Goal: Feedback & Contribution: Leave review/rating

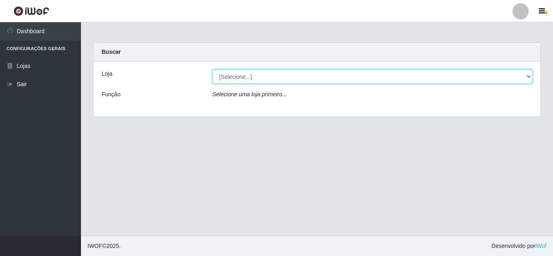
click at [306, 79] on select "[Selecione...] Rede Compras Supermercados - LOJA 5" at bounding box center [373, 77] width 320 height 14
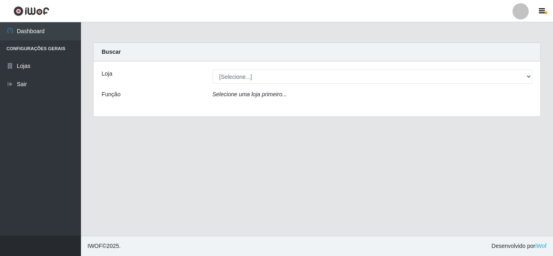
click at [295, 110] on div "Loja [Selecione...] Rede Compras Supermercados - LOJA 5 Função Selecione uma lo…" at bounding box center [317, 89] width 447 height 55
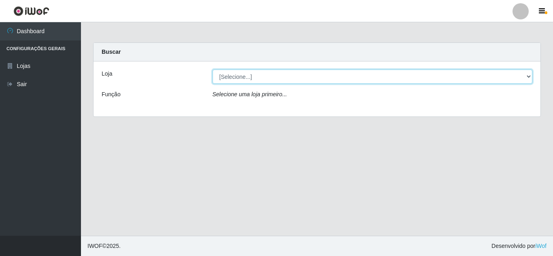
drag, startPoint x: 293, startPoint y: 73, endPoint x: 293, endPoint y: 80, distance: 7.3
click at [293, 73] on select "[Selecione...] Rede Compras Supermercados - LOJA 5" at bounding box center [373, 77] width 320 height 14
select select "397"
click at [213, 70] on select "[Selecione...] Rede Compras Supermercados - LOJA 5" at bounding box center [373, 77] width 320 height 14
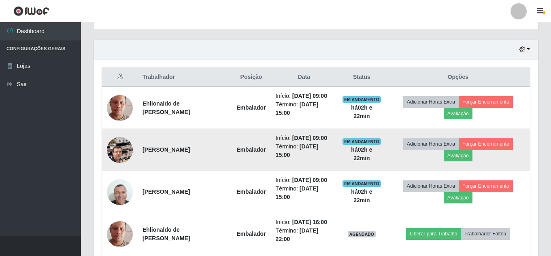
scroll to position [284, 0]
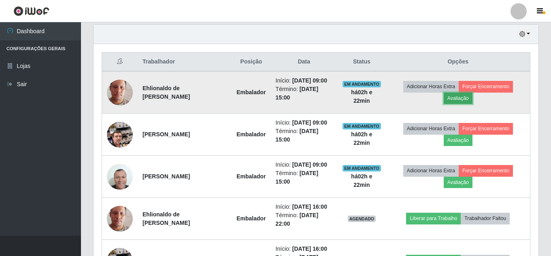
click at [467, 104] on button "Avaliação" at bounding box center [458, 98] width 29 height 11
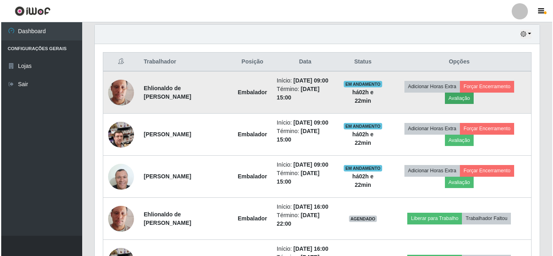
scroll to position [168, 441]
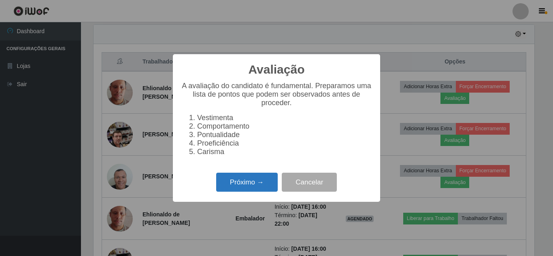
click at [254, 190] on button "Próximo →" at bounding box center [247, 182] width 62 height 19
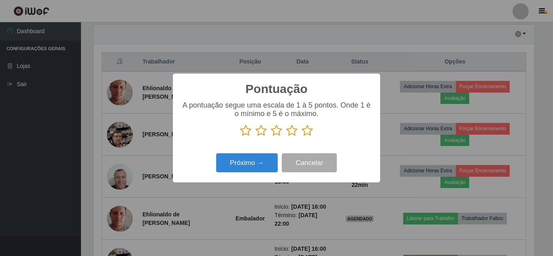
click at [308, 132] on icon at bounding box center [307, 131] width 11 height 12
click at [302, 137] on input "radio" at bounding box center [302, 137] width 0 height 0
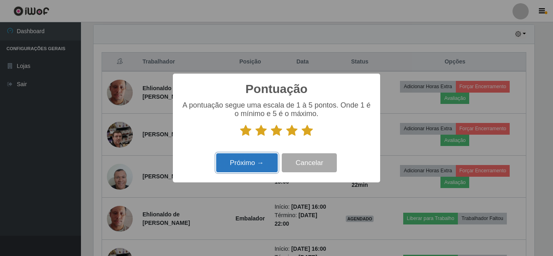
click at [256, 156] on button "Próximo →" at bounding box center [247, 163] width 62 height 19
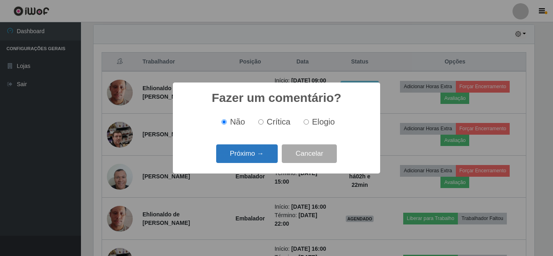
click at [235, 154] on button "Próximo →" at bounding box center [247, 154] width 62 height 19
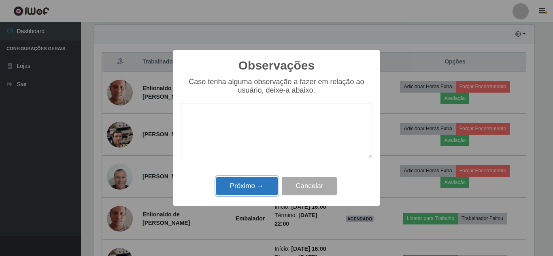
click at [260, 188] on button "Próximo →" at bounding box center [247, 186] width 62 height 19
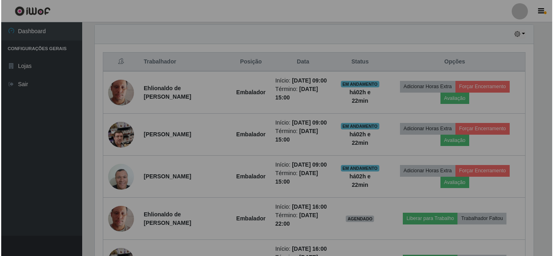
scroll to position [168, 445]
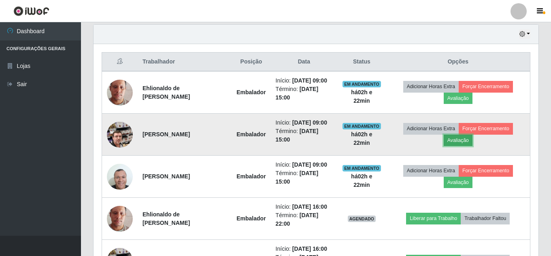
click at [469, 146] on button "Avaliação" at bounding box center [458, 140] width 29 height 11
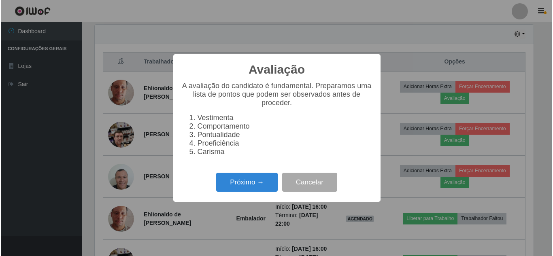
scroll to position [168, 441]
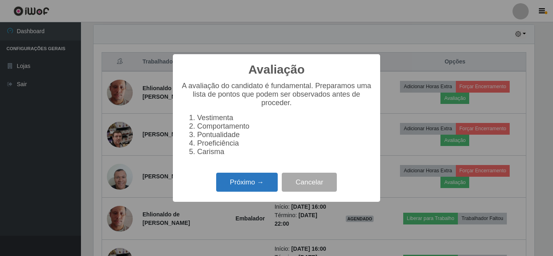
click at [235, 190] on button "Próximo →" at bounding box center [247, 182] width 62 height 19
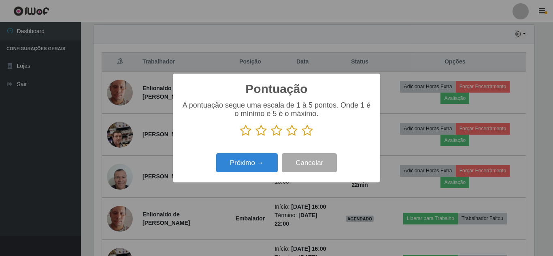
click at [312, 128] on icon at bounding box center [307, 131] width 11 height 12
click at [302, 137] on input "radio" at bounding box center [302, 137] width 0 height 0
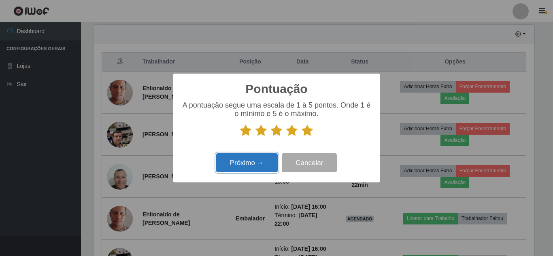
click at [268, 167] on button "Próximo →" at bounding box center [247, 163] width 62 height 19
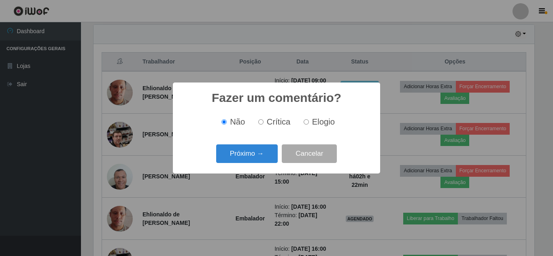
click at [263, 160] on button "Próximo →" at bounding box center [247, 154] width 62 height 19
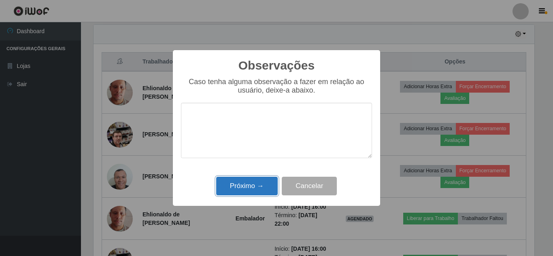
click at [253, 189] on button "Próximo →" at bounding box center [247, 186] width 62 height 19
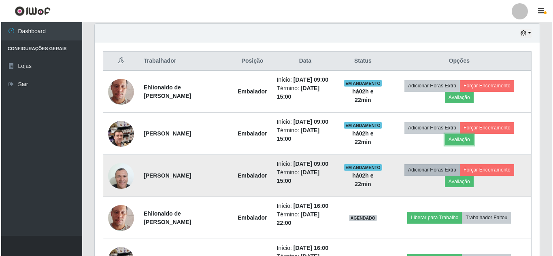
scroll to position [284, 0]
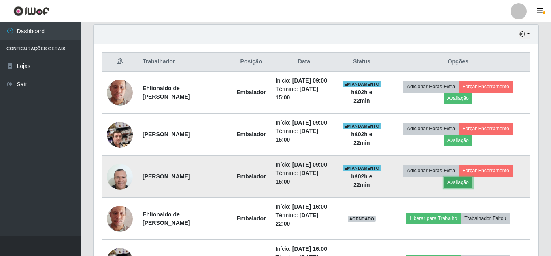
click at [467, 188] on button "Avaliação" at bounding box center [458, 182] width 29 height 11
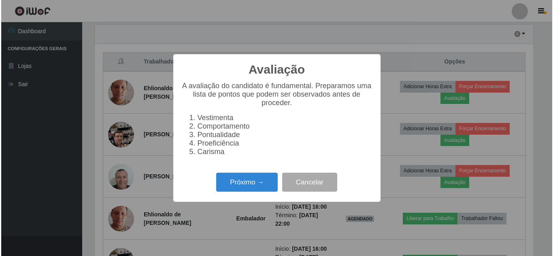
scroll to position [168, 441]
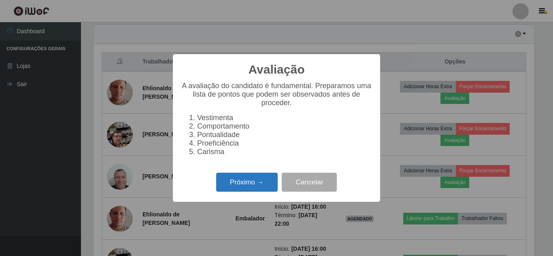
click at [265, 188] on button "Próximo →" at bounding box center [247, 182] width 62 height 19
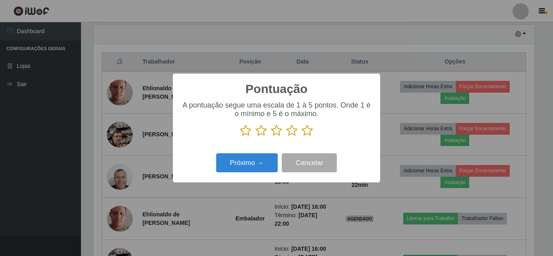
scroll to position [404998, 404724]
click at [305, 134] on icon at bounding box center [307, 131] width 11 height 12
click at [302, 137] on input "radio" at bounding box center [302, 137] width 0 height 0
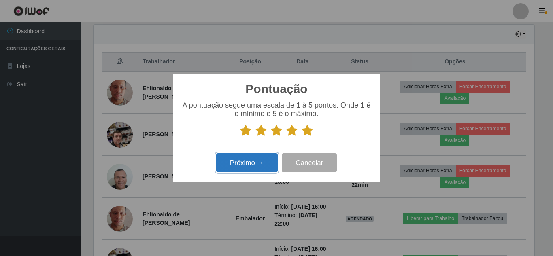
click at [250, 163] on button "Próximo →" at bounding box center [247, 163] width 62 height 19
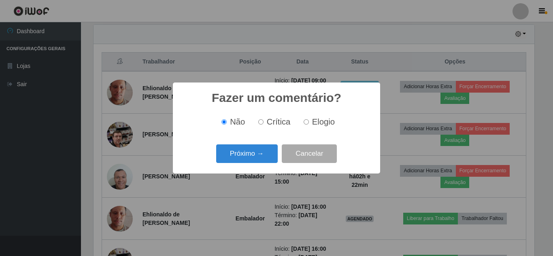
click at [250, 163] on div "Próximo → Cancelar" at bounding box center [276, 153] width 191 height 23
click at [259, 158] on button "Próximo →" at bounding box center [247, 154] width 62 height 19
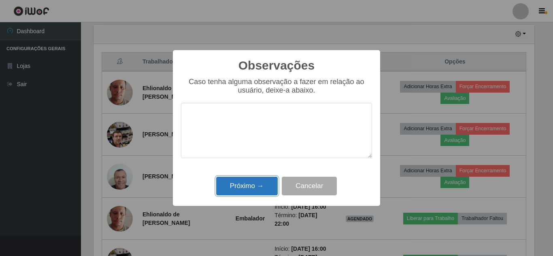
click at [236, 194] on button "Próximo →" at bounding box center [247, 186] width 62 height 19
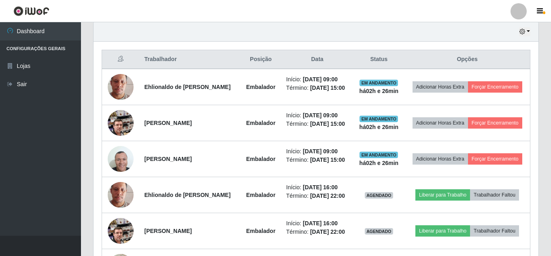
scroll to position [108, 0]
